Goal: Task Accomplishment & Management: Manage account settings

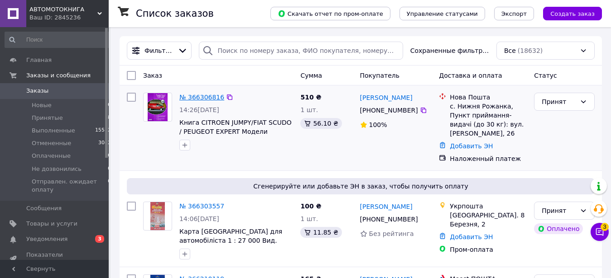
click at [202, 96] on link "№ 366306816" at bounding box center [201, 97] width 45 height 7
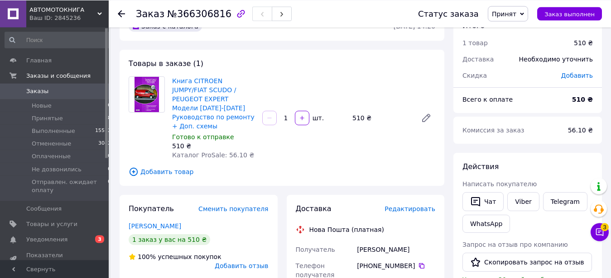
scroll to position [27, 0]
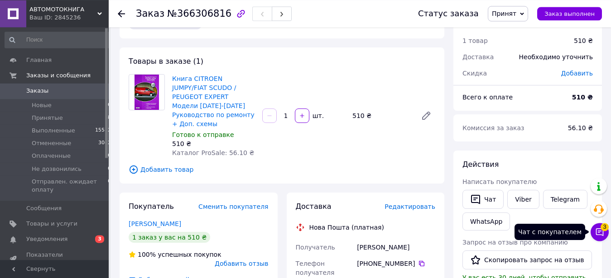
click at [600, 229] on icon at bounding box center [600, 233] width 8 height 8
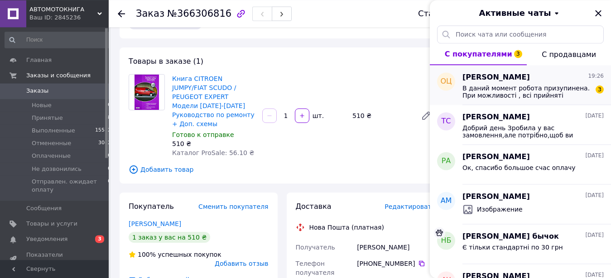
click at [554, 93] on span "В даний момент робота призупинена. При можливості , всі прийняті замовлення буд…" at bounding box center [526, 92] width 129 height 14
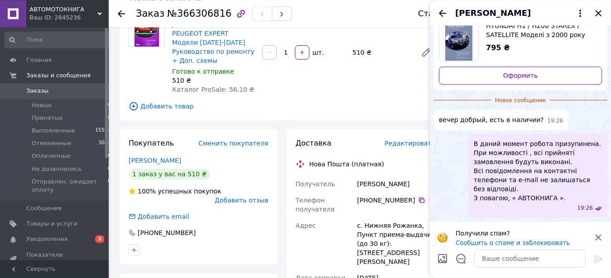
scroll to position [10, 0]
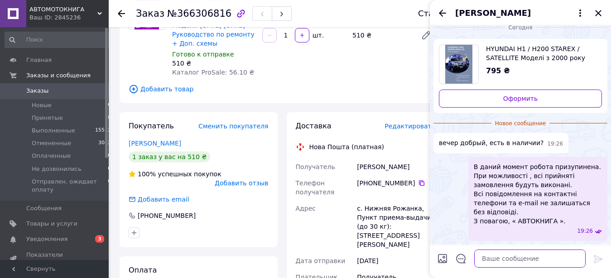
click at [490, 259] on textarea at bounding box center [529, 259] width 111 height 18
type textarea "Добрый! Есть"
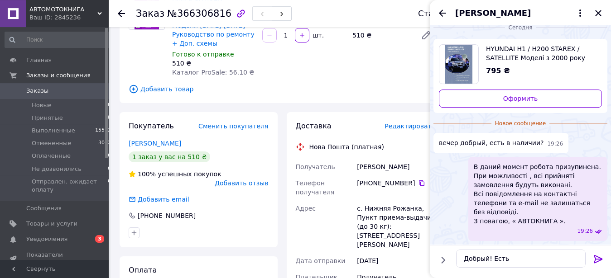
click at [593, 260] on icon at bounding box center [598, 259] width 11 height 11
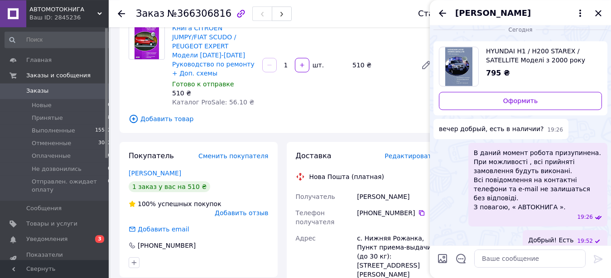
scroll to position [54, 0]
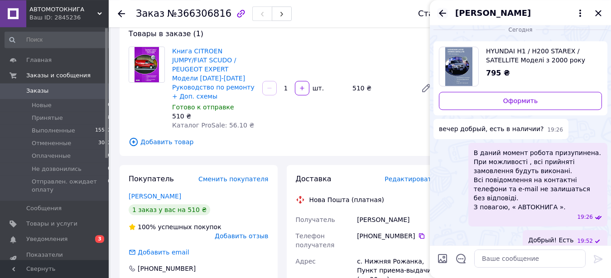
click at [440, 13] on icon "Назад" at bounding box center [442, 13] width 7 height 7
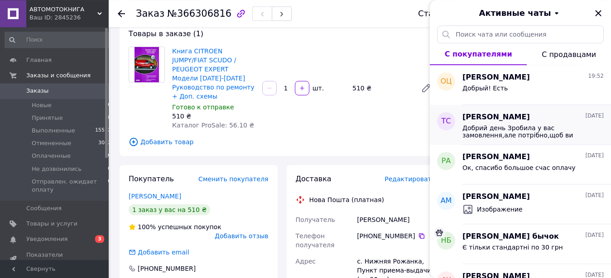
click at [498, 127] on span "Добрий день Зробила у вас замовлення,але потрібно,щоб ви швидко його відправили…" at bounding box center [526, 132] width 129 height 14
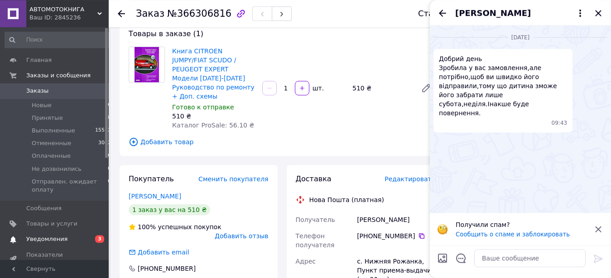
click at [45, 239] on span "Уведомления" at bounding box center [46, 239] width 41 height 8
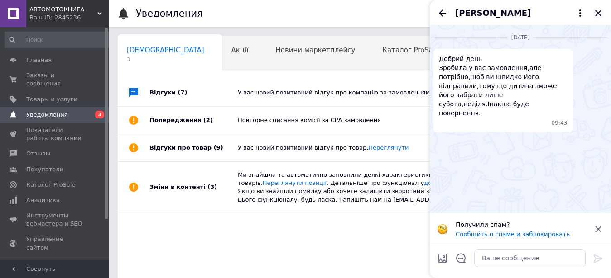
click at [596, 14] on icon "Закрыть" at bounding box center [598, 13] width 6 height 6
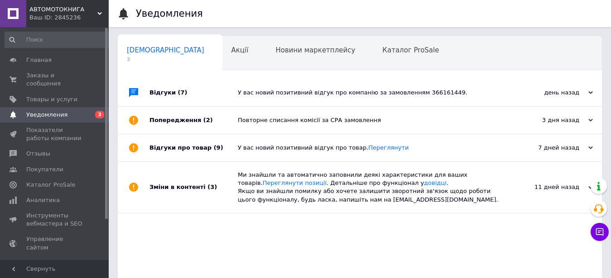
click at [146, 53] on span "[DEMOGRAPHIC_DATA]" at bounding box center [165, 50] width 77 height 8
click at [146, 52] on span "[DEMOGRAPHIC_DATA]" at bounding box center [165, 50] width 77 height 8
click at [282, 92] on div "У вас новий позитивний відгук про компанію за замовленням 366161449." at bounding box center [370, 93] width 264 height 8
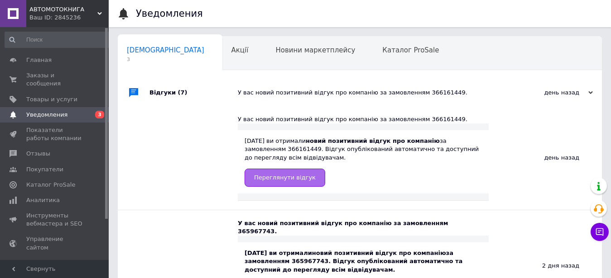
click at [279, 183] on link "Переглянути відгук" at bounding box center [285, 178] width 81 height 18
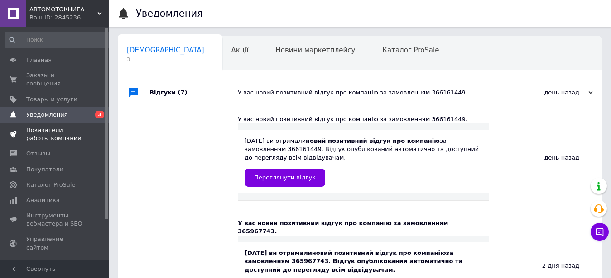
click at [45, 126] on span "Показатели работы компании" at bounding box center [55, 134] width 58 height 16
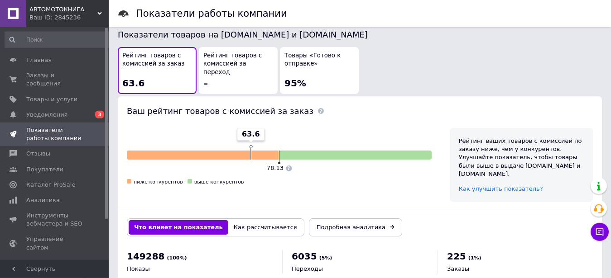
scroll to position [505, 0]
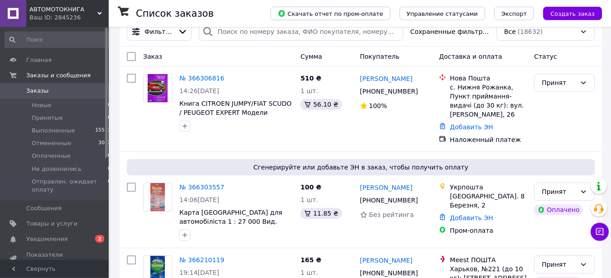
scroll to position [25, 0]
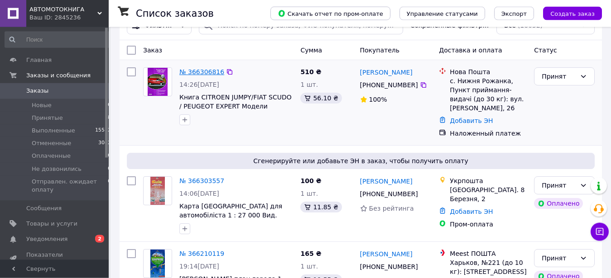
click at [200, 73] on link "№ 366306816" at bounding box center [201, 71] width 45 height 7
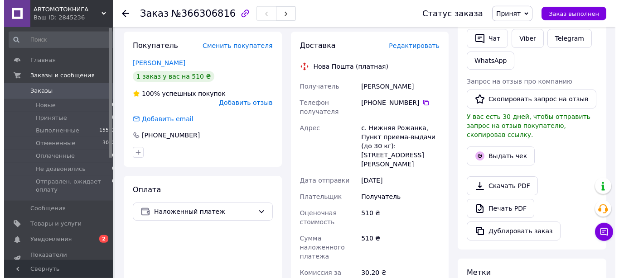
scroll to position [192, 0]
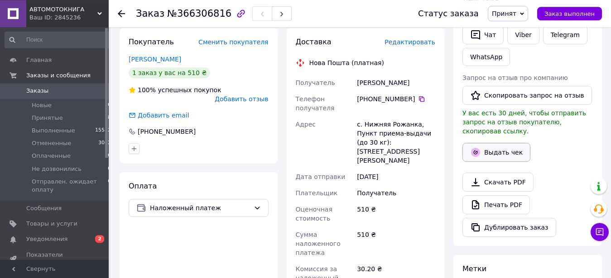
click at [491, 143] on button "Выдать чек" at bounding box center [496, 152] width 68 height 19
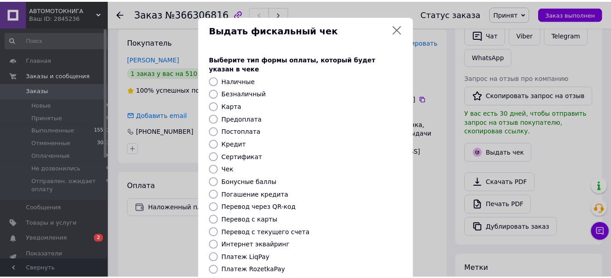
scroll to position [78, 0]
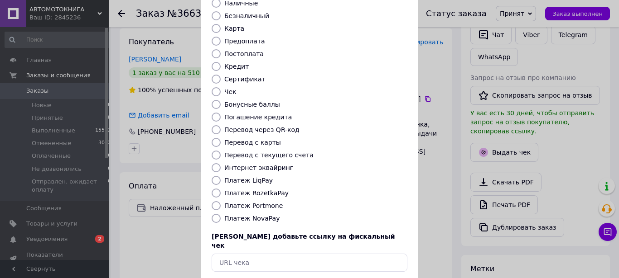
click at [212, 214] on input "Платеж NovaPay" at bounding box center [215, 218] width 9 height 9
radio input "true"
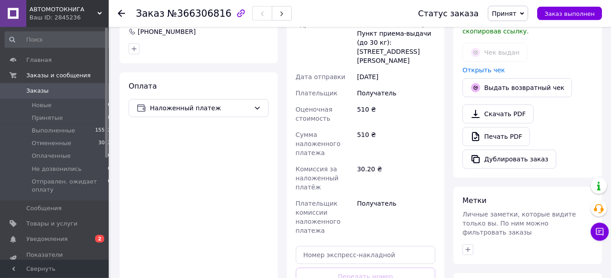
scroll to position [301, 0]
